Goal: Task Accomplishment & Management: Use online tool/utility

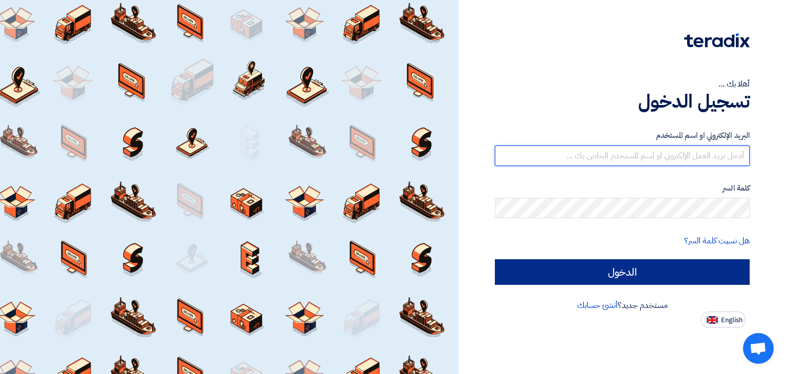
type input "assistant.greenpack.egypt@gmail.com"
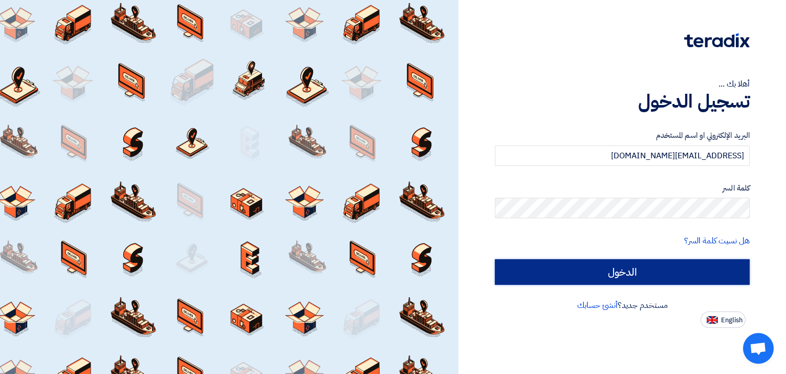
click at [677, 274] on input "الدخول" at bounding box center [622, 272] width 255 height 26
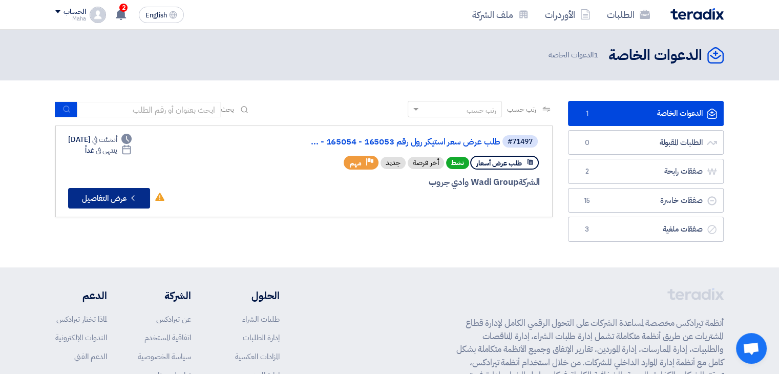
click at [102, 197] on button "Check details عرض التفاصيل" at bounding box center [109, 198] width 82 height 20
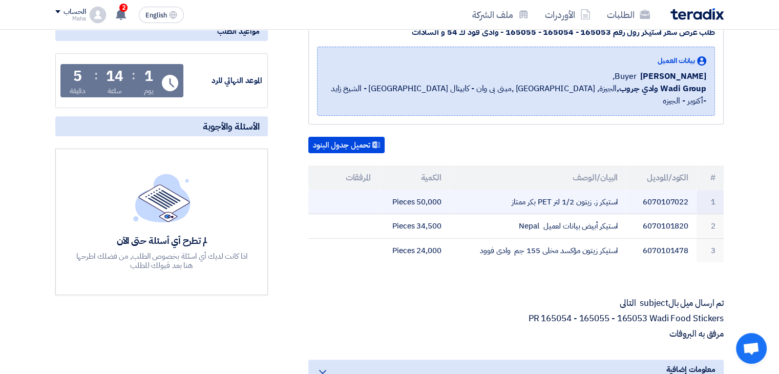
scroll to position [154, 0]
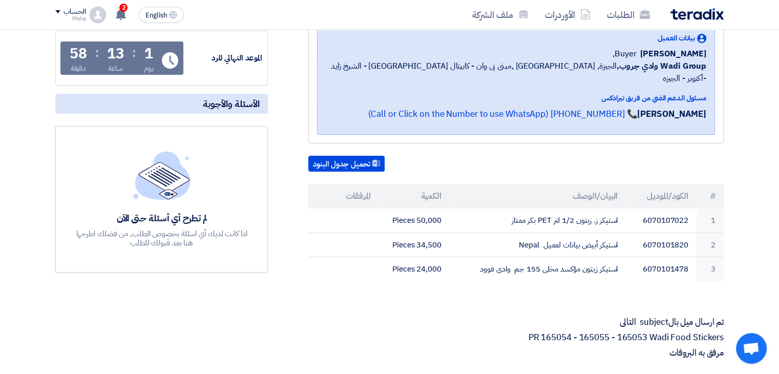
scroll to position [205, 0]
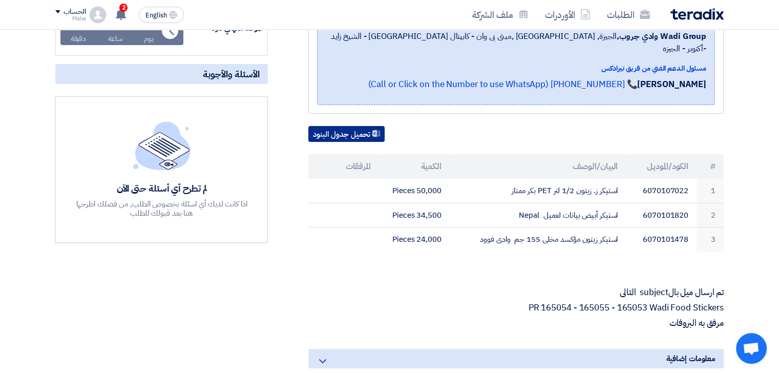
click at [326, 126] on button "تحميل جدول البنود" at bounding box center [346, 134] width 76 height 16
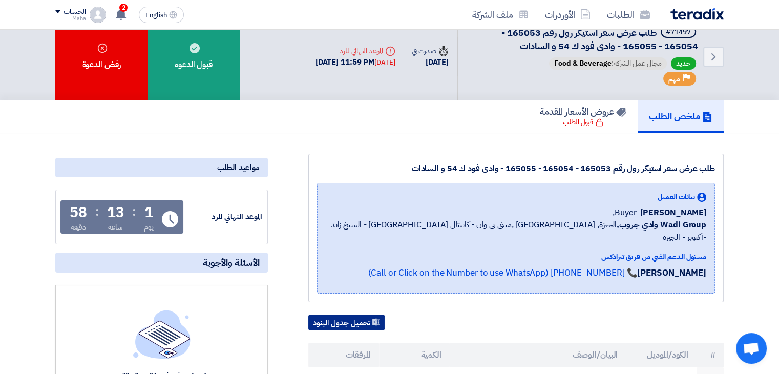
scroll to position [0, 0]
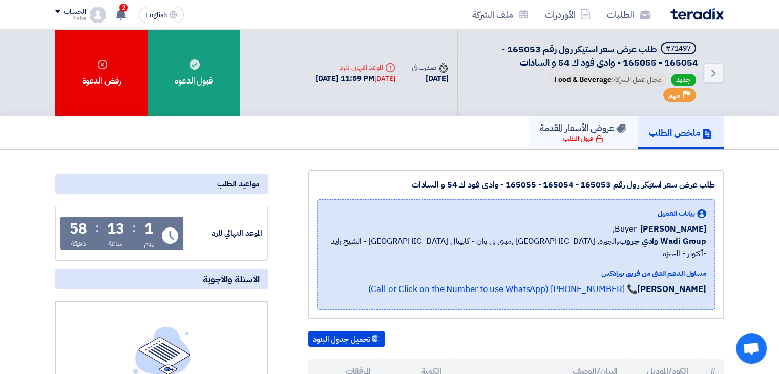
click at [578, 132] on h5 "عروض الأسعار المقدمة" at bounding box center [583, 128] width 87 height 12
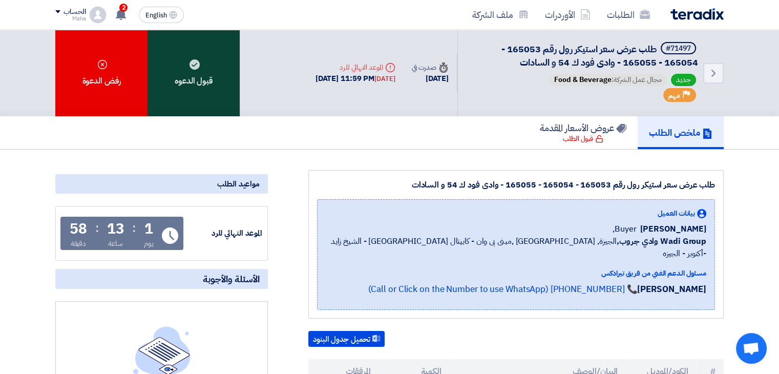
click at [201, 78] on div "قبول الدعوه" at bounding box center [193, 73] width 92 height 87
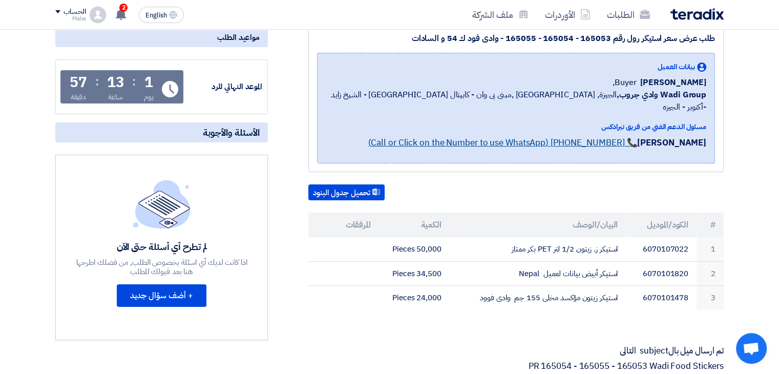
scroll to position [205, 0]
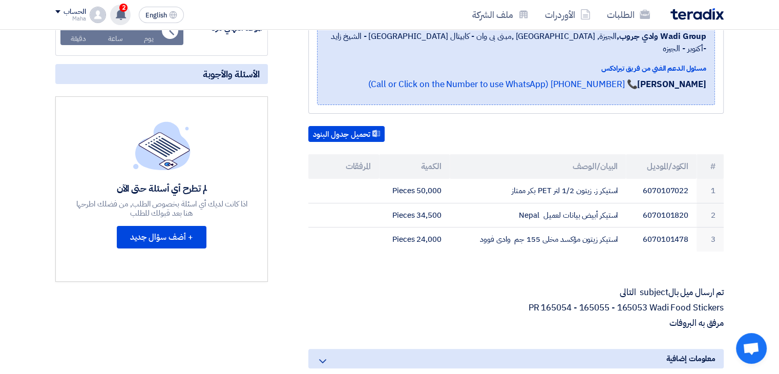
click at [116, 14] on icon at bounding box center [120, 14] width 11 height 11
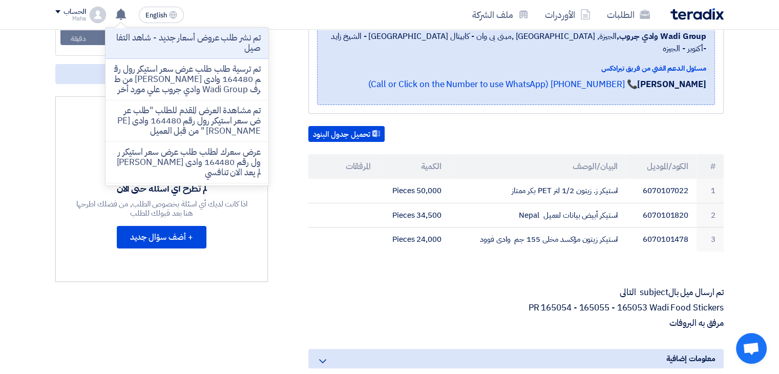
click at [48, 145] on div "مواعيد الطلب الموعد النهائي للرد Time Remaining 1 يوم : 13 ساعة : 51 دقيقة الأس…" at bounding box center [162, 215] width 228 height 501
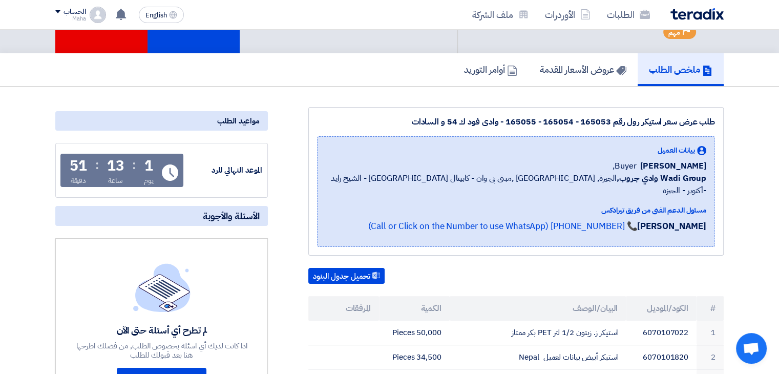
scroll to position [154, 0]
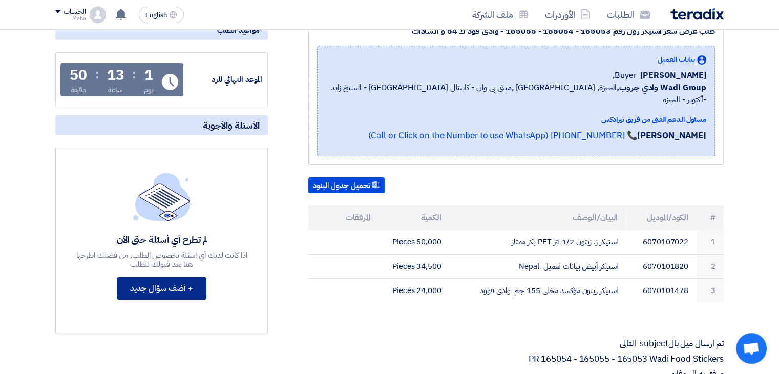
click at [178, 289] on button "+ أضف سؤال جديد" at bounding box center [162, 288] width 90 height 23
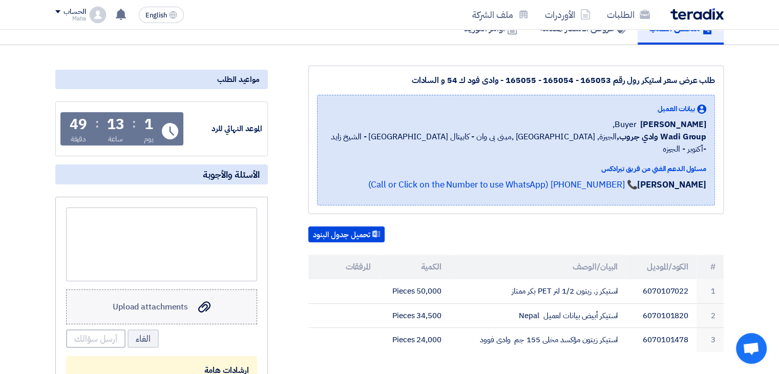
scroll to position [102, 0]
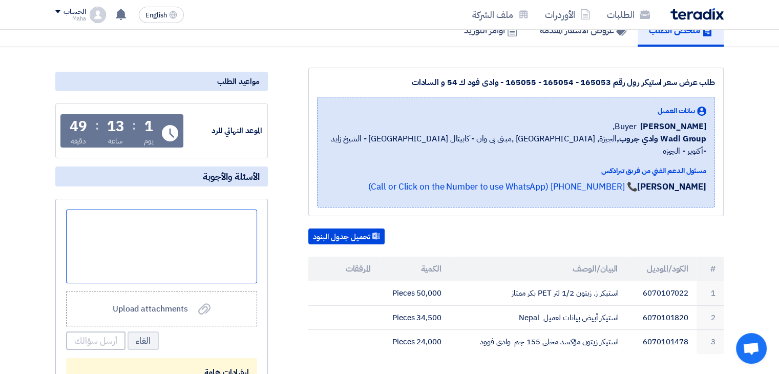
click at [237, 230] on div at bounding box center [161, 246] width 191 height 74
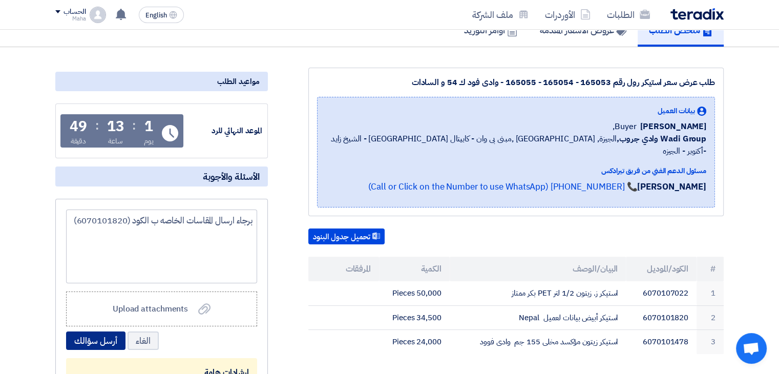
click at [92, 336] on button "أرسل سؤالك" at bounding box center [95, 340] width 59 height 18
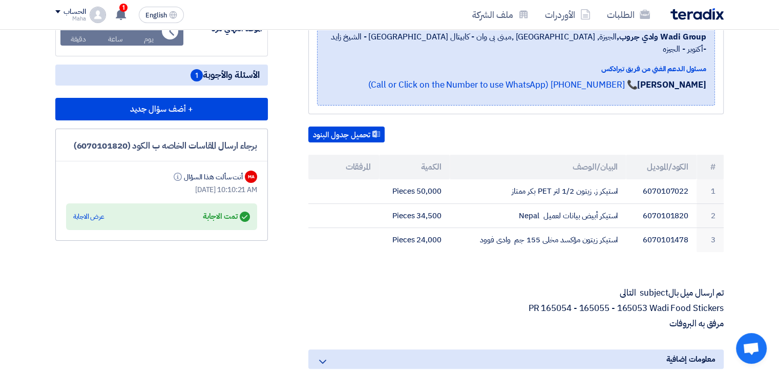
scroll to position [205, 0]
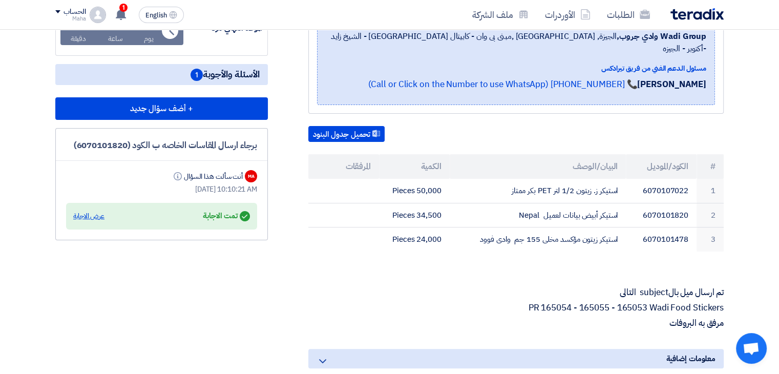
click at [92, 214] on div "عرض الاجابة" at bounding box center [88, 216] width 31 height 10
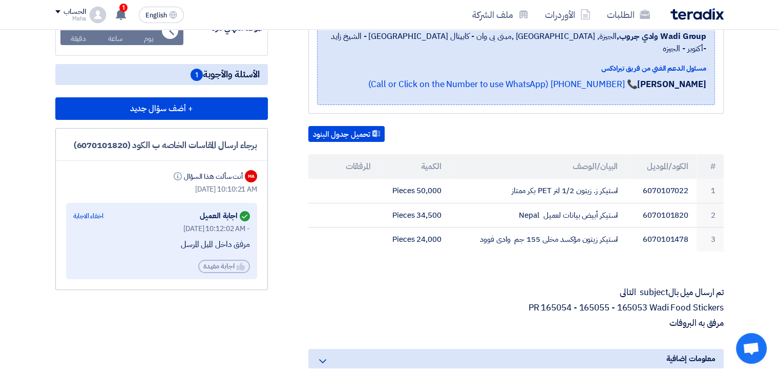
click at [355, 155] on th "المرفقات" at bounding box center [343, 166] width 71 height 25
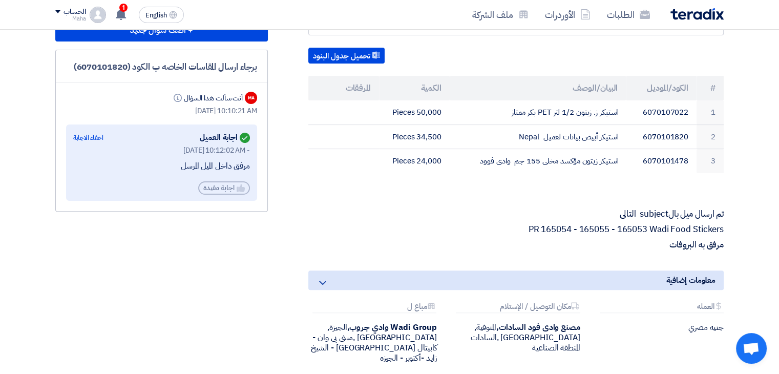
scroll to position [307, 0]
